Goal: Complete application form

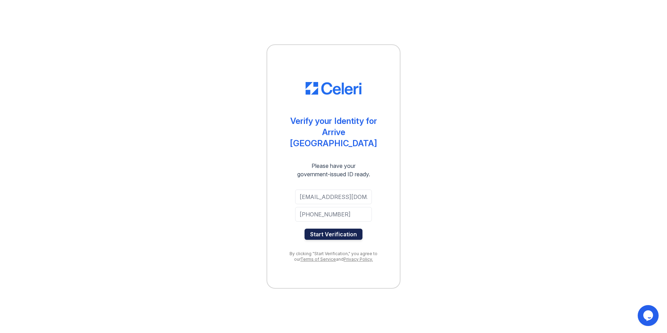
click at [345, 228] on button "Start Verification" at bounding box center [333, 233] width 58 height 11
click at [332, 228] on button "Start Verification" at bounding box center [333, 233] width 58 height 11
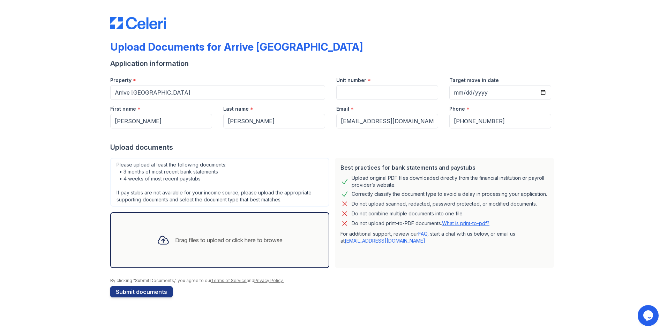
click at [169, 239] on div at bounding box center [163, 240] width 18 height 18
click at [163, 240] on icon at bounding box center [163, 240] width 13 height 13
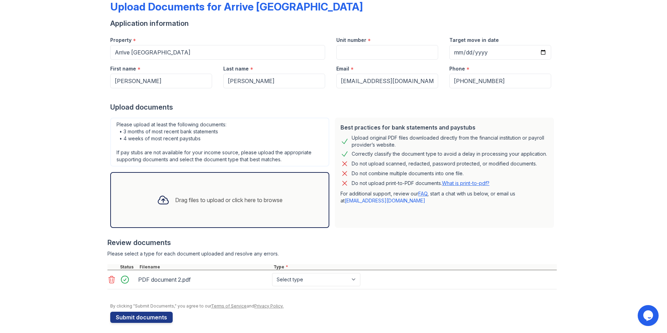
scroll to position [44, 0]
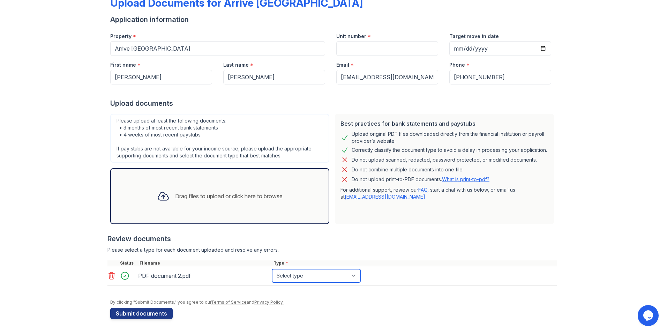
click at [353, 274] on select "Select type Paystub Bank Statement Offer Letter Tax Documents Benefit Award Let…" at bounding box center [316, 275] width 88 height 13
select select "bank_statement"
click at [272, 269] on select "Select type Paystub Bank Statement Offer Letter Tax Documents Benefit Award Let…" at bounding box center [316, 275] width 88 height 13
click at [163, 197] on icon at bounding box center [163, 196] width 10 height 8
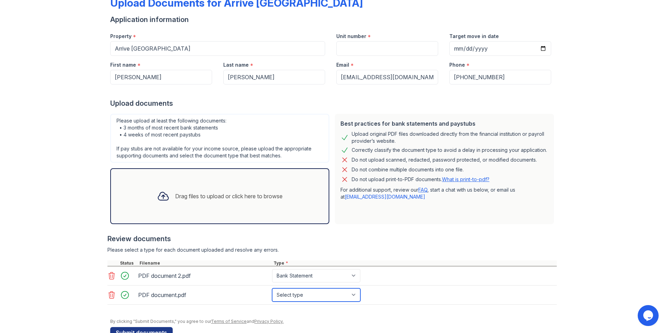
click at [355, 295] on select "Select type Paystub Bank Statement Offer Letter Tax Documents Benefit Award Let…" at bounding box center [316, 294] width 88 height 13
select select "bank_statement"
click at [272, 288] on select "Select type Paystub Bank Statement Offer Letter Tax Documents Benefit Award Let…" at bounding box center [316, 294] width 88 height 13
click at [165, 196] on div at bounding box center [163, 196] width 18 height 18
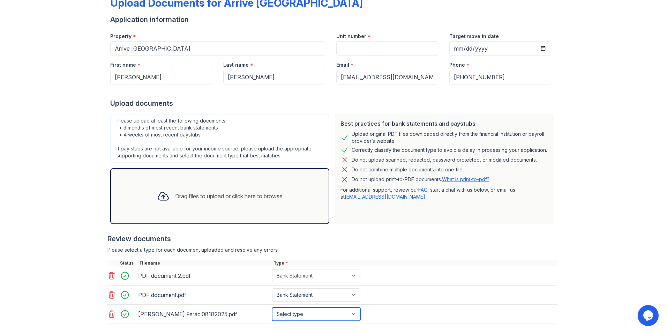
click at [352, 313] on select "Select type Paystub Bank Statement Offer Letter Tax Documents Benefit Award Let…" at bounding box center [316, 313] width 88 height 13
select select "bank_statement"
click at [272, 307] on select "Select type Paystub Bank Statement Offer Letter Tax Documents Benefit Award Let…" at bounding box center [316, 313] width 88 height 13
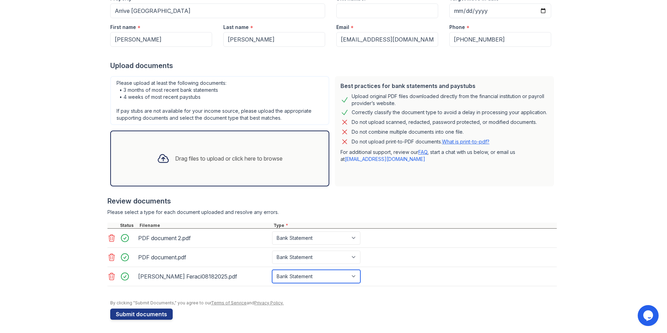
scroll to position [82, 0]
click at [109, 275] on icon at bounding box center [111, 275] width 8 height 8
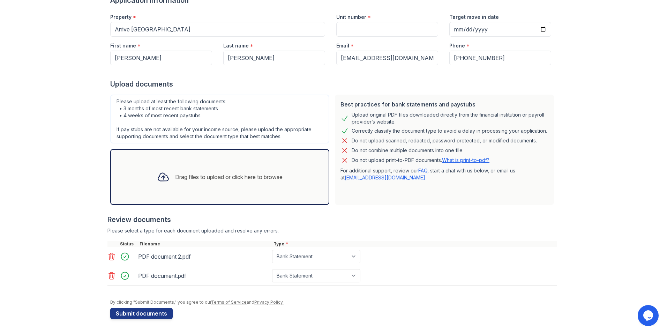
click at [175, 175] on div "Drag files to upload or click here to browse" at bounding box center [228, 177] width 107 height 8
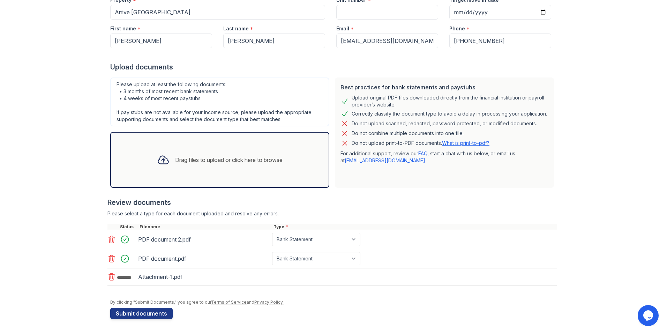
scroll to position [82, 0]
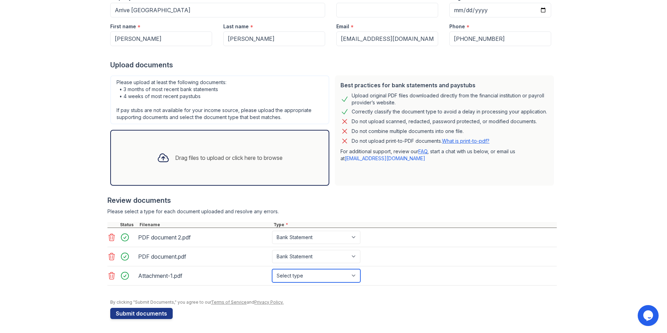
click at [352, 275] on select "Select type Paystub Bank Statement Offer Letter Tax Documents Benefit Award Let…" at bounding box center [316, 275] width 88 height 13
select select "bank_statement"
click at [272, 269] on select "Select type Paystub Bank Statement Offer Letter Tax Documents Benefit Award Let…" at bounding box center [316, 275] width 88 height 13
click at [138, 313] on button "Submit documents" at bounding box center [141, 312] width 62 height 11
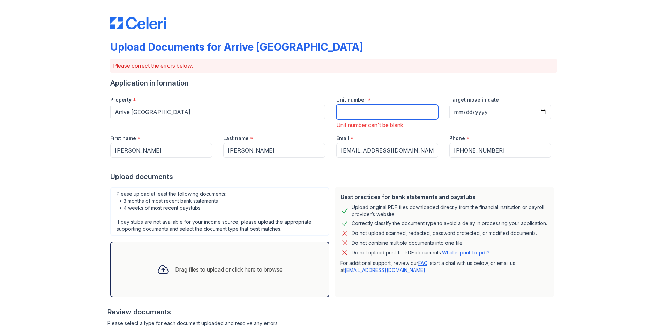
click at [373, 108] on input "Unit number" at bounding box center [387, 112] width 102 height 15
click at [305, 111] on div "Property * Arrive [GEOGRAPHIC_DATA] Unit number * 313 Unit number can't be blan…" at bounding box center [331, 110] width 452 height 38
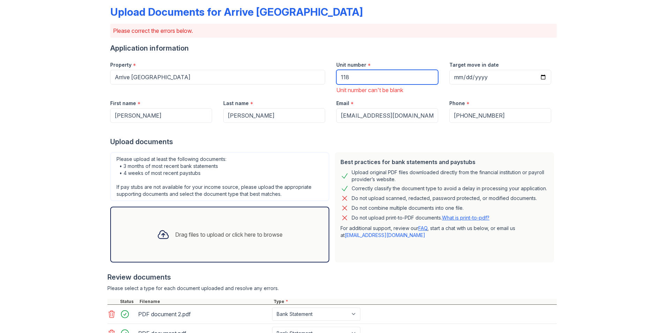
type input "118"
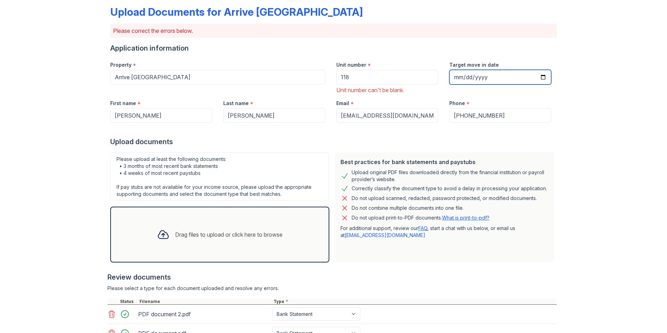
click at [485, 78] on input "Target move in date" at bounding box center [500, 77] width 102 height 15
click at [454, 78] on input "Target move in date" at bounding box center [500, 77] width 102 height 15
type input "[DATE]"
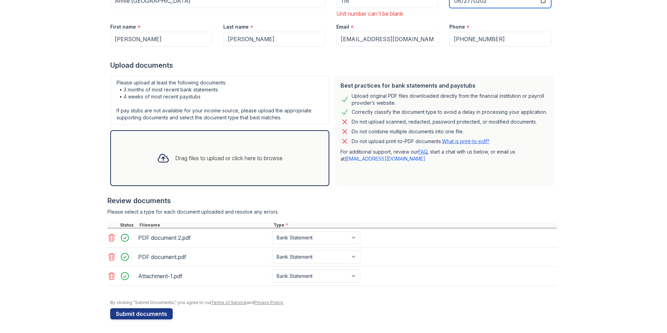
scroll to position [112, 0]
click at [149, 313] on button "Submit documents" at bounding box center [141, 312] width 62 height 11
